Goal: Transaction & Acquisition: Purchase product/service

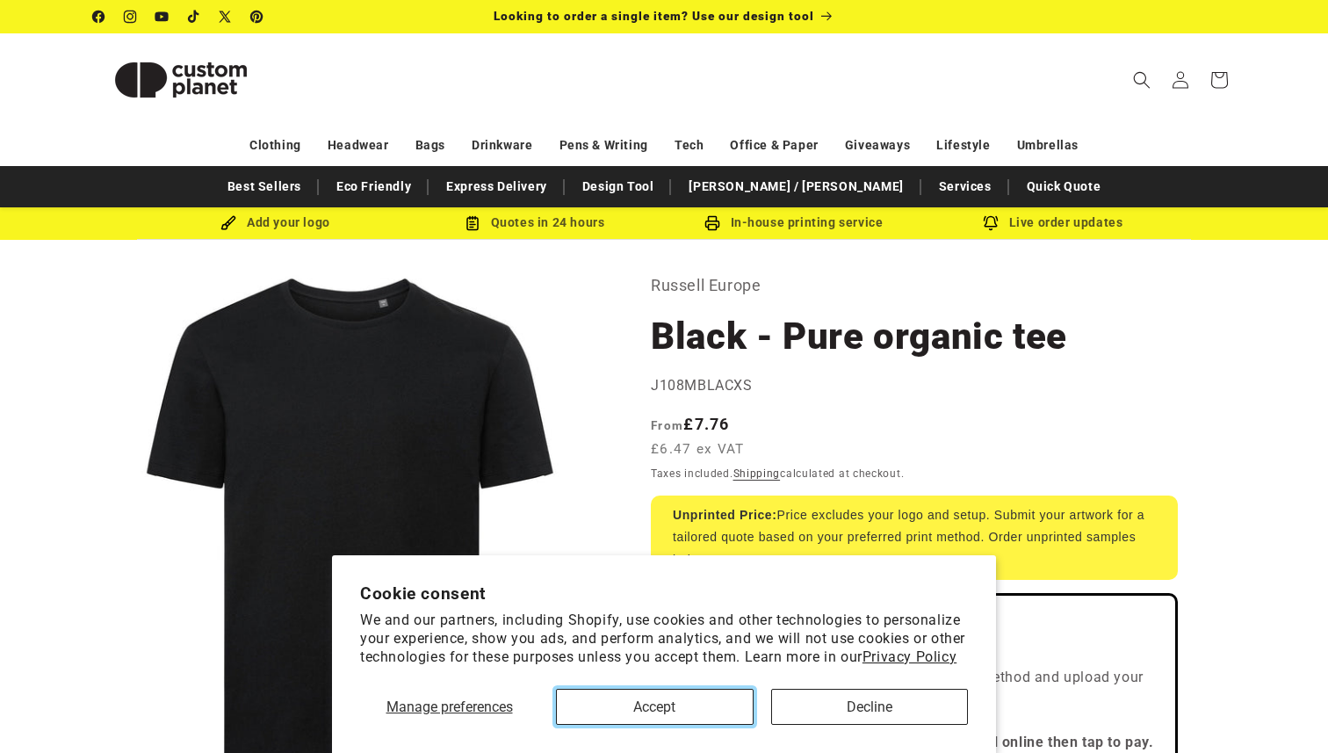
click at [699, 706] on button "Accept" at bounding box center [655, 707] width 198 height 36
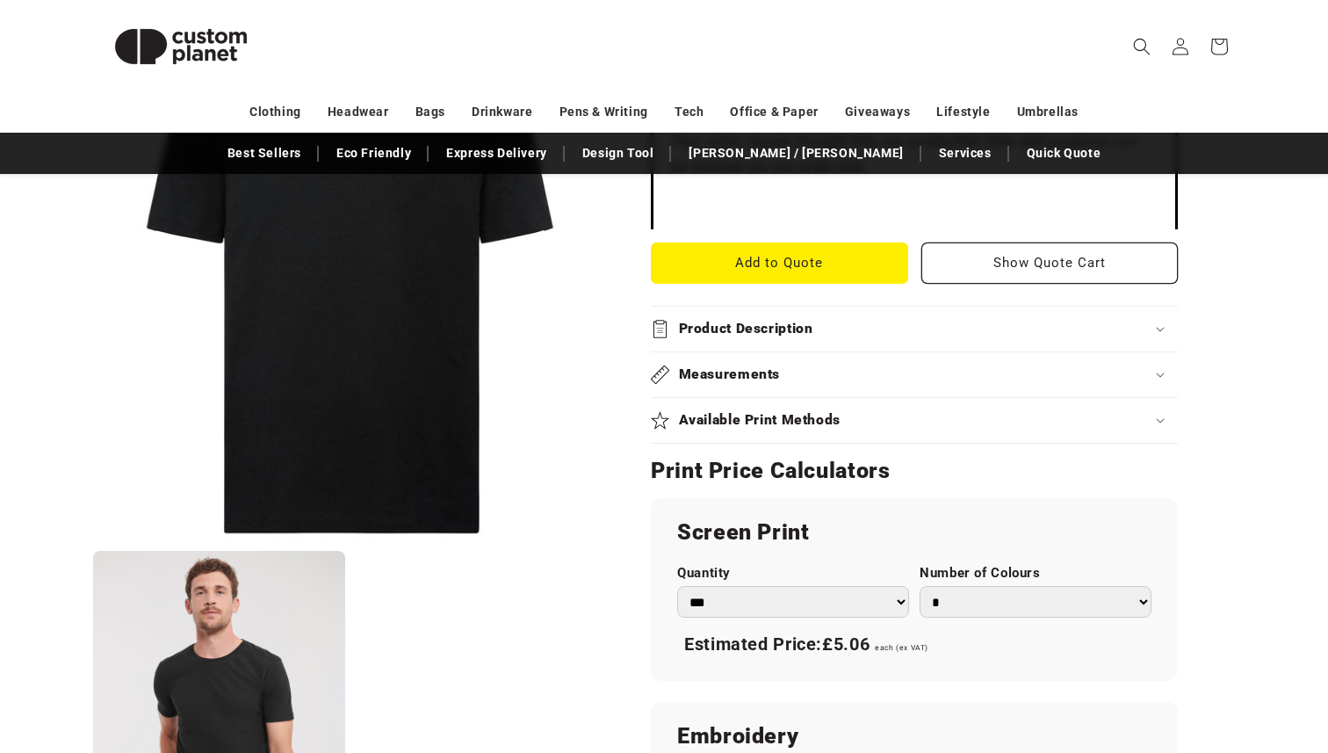
click at [345, 616] on ul "Open media 1 in modal Open media 2 in modal" at bounding box center [350, 439] width 514 height 827
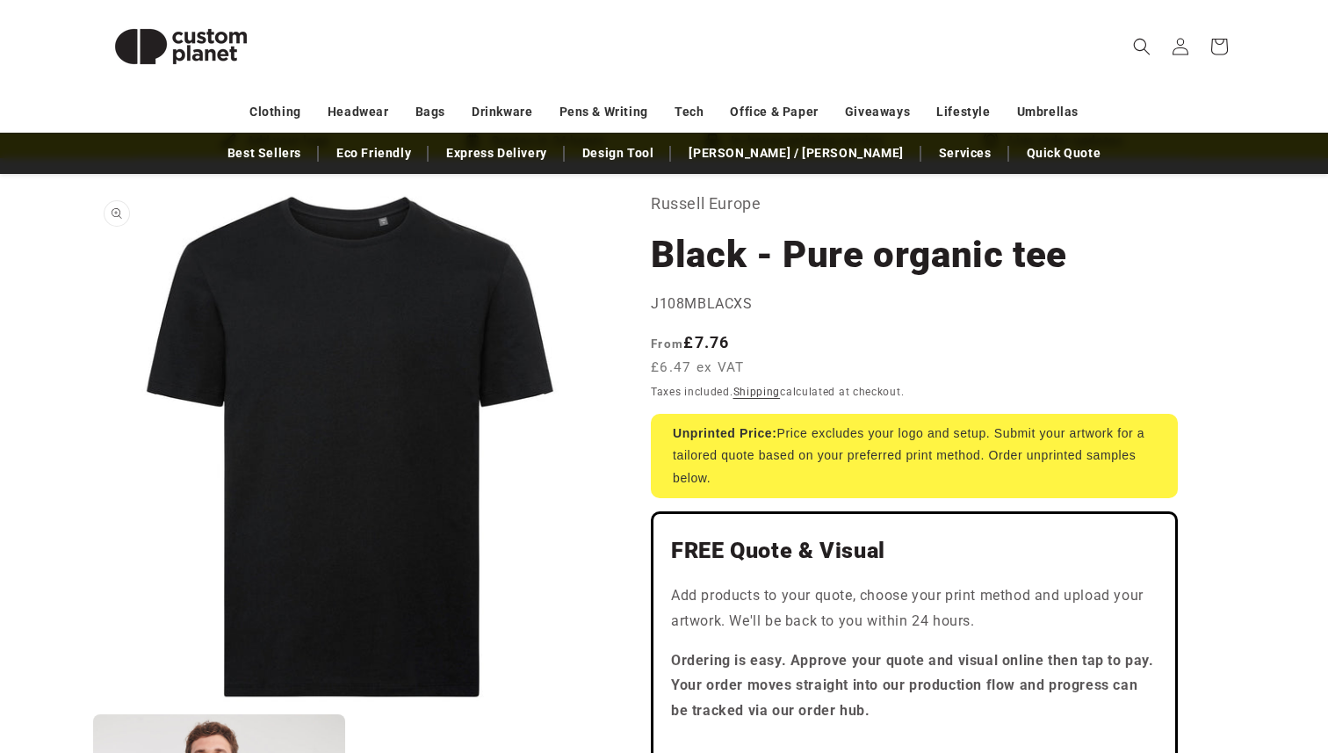
scroll to position [105, 0]
